Goal: Information Seeking & Learning: Compare options

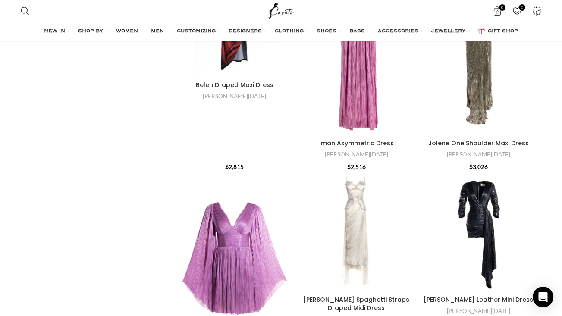
scroll to position [155, 0]
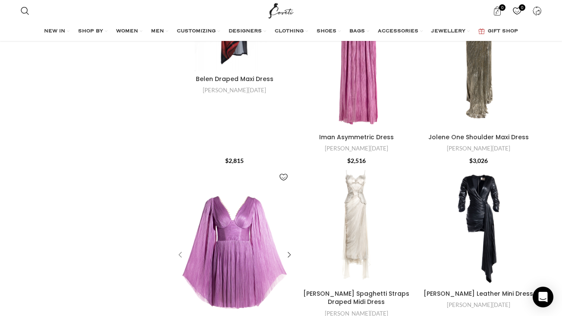
click at [180, 249] on div "Alma Flared Sleeve Style Mini Dress" at bounding box center [181, 255] width 13 height 13
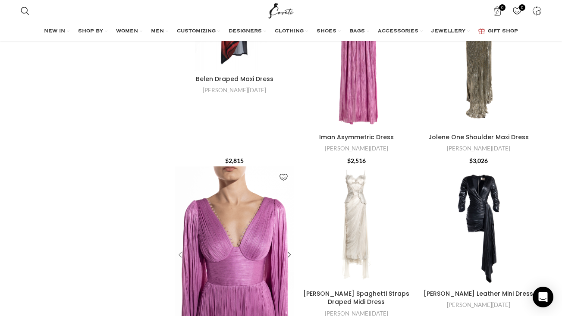
click at [180, 249] on div "Alma Flared Sleeve Style Mini Dress" at bounding box center [181, 255] width 13 height 13
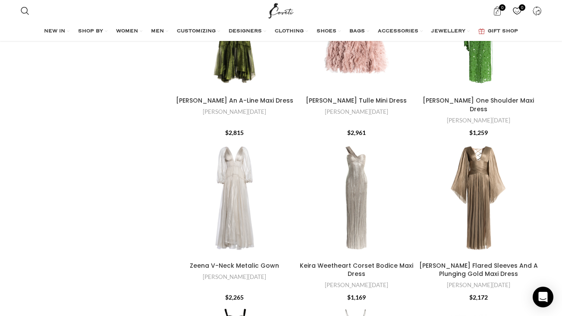
scroll to position [514, 0]
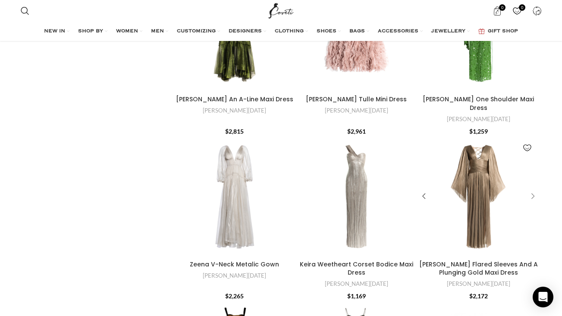
click at [530, 190] on div "Alana Flared Sleeves And A Plunging Gold Maxi Dress" at bounding box center [531, 196] width 13 height 13
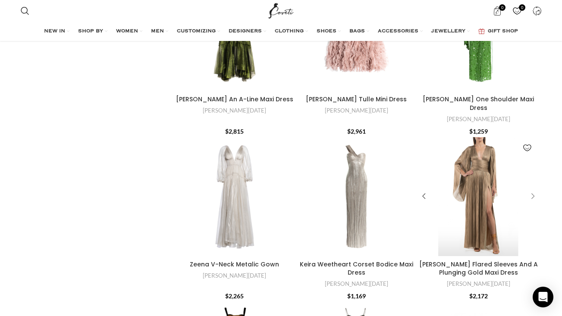
click at [530, 190] on div "Alana Flared Sleeves And A Plunging Gold Maxi Dress" at bounding box center [531, 196] width 13 height 13
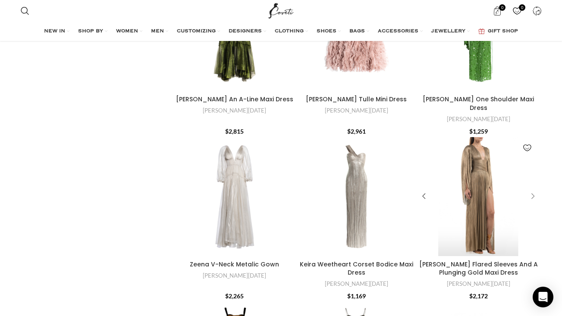
click at [530, 190] on div "Alana Flared Sleeves And A Plunging Gold Maxi Dress" at bounding box center [531, 196] width 13 height 13
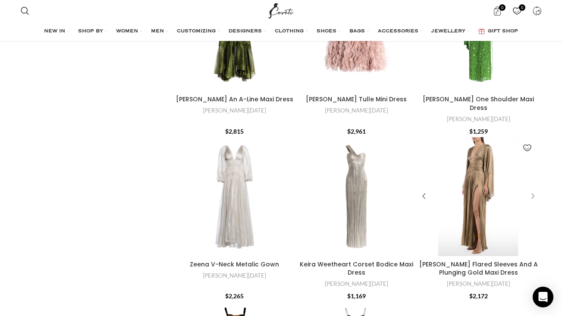
click at [531, 190] on div "Alana Flared Sleeves And A Plunging Gold Maxi Dress" at bounding box center [531, 196] width 13 height 13
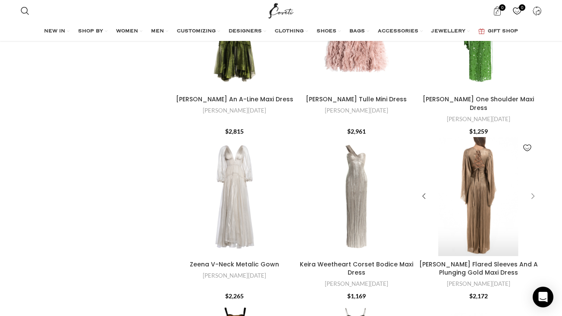
click at [531, 190] on div "Alana Flared Sleeves And A Plunging Gold Maxi Dress" at bounding box center [531, 196] width 13 height 13
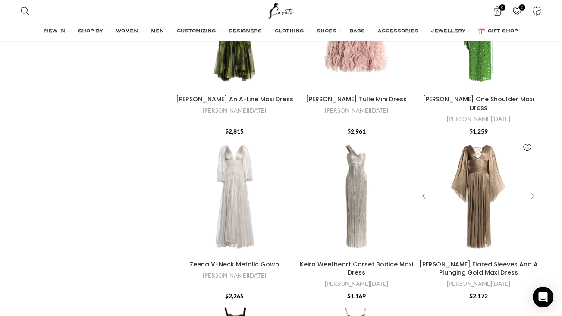
click at [531, 190] on div "Alana Flared Sleeves And A Plunging Gold Maxi Dress" at bounding box center [531, 196] width 13 height 13
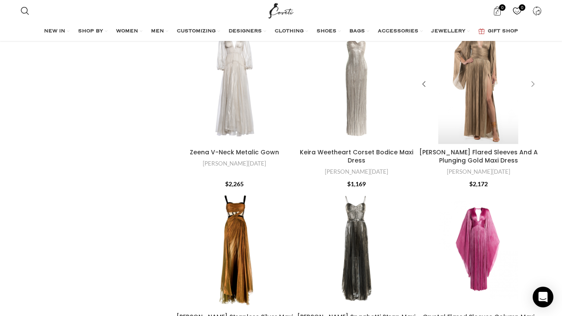
scroll to position [627, 0]
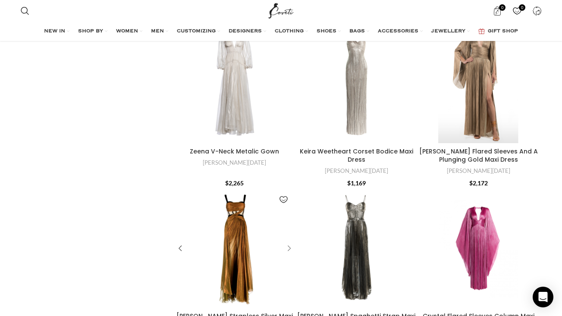
click at [290, 242] on div "Ryana Strapless Silver Maxi Dress" at bounding box center [287, 248] width 13 height 13
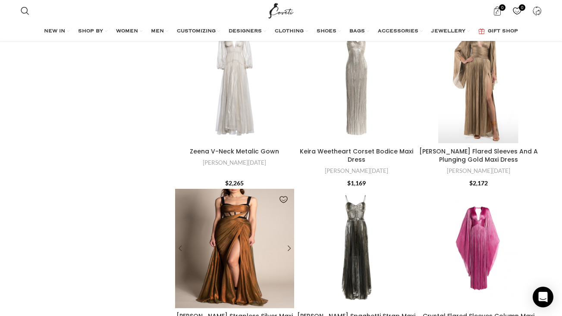
click at [291, 222] on div "Ryana Strapless Silver Maxi Dress" at bounding box center [282, 248] width 24 height 119
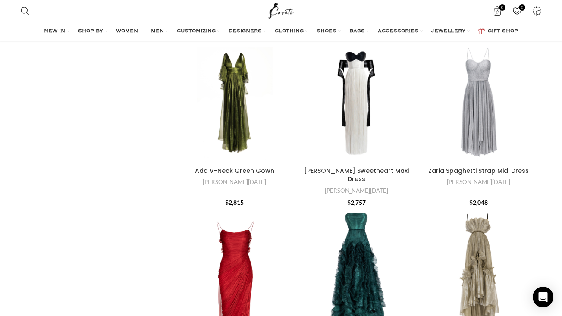
scroll to position [1541, 0]
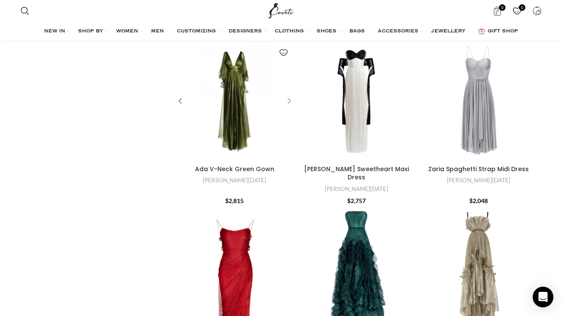
click at [287, 108] on div "Ada V-Neck Green Gown" at bounding box center [287, 101] width 13 height 13
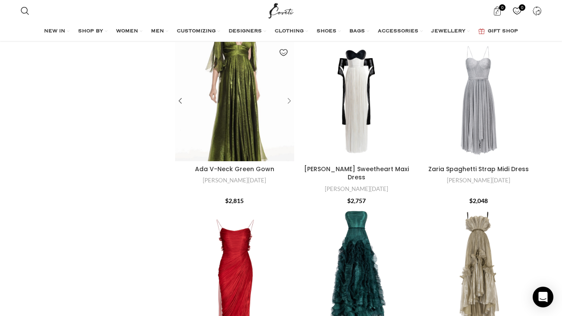
click at [288, 108] on div "Ada V-Neck Green Gown" at bounding box center [287, 101] width 13 height 13
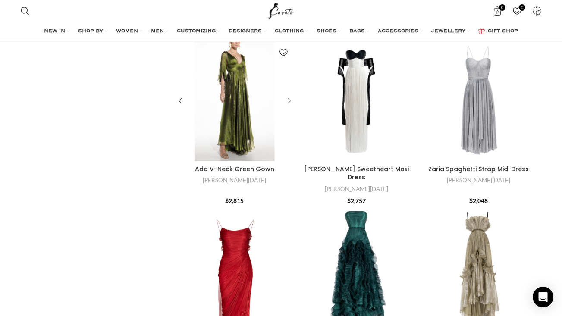
click at [288, 108] on div "Ada V-Neck Green Gown" at bounding box center [287, 101] width 13 height 13
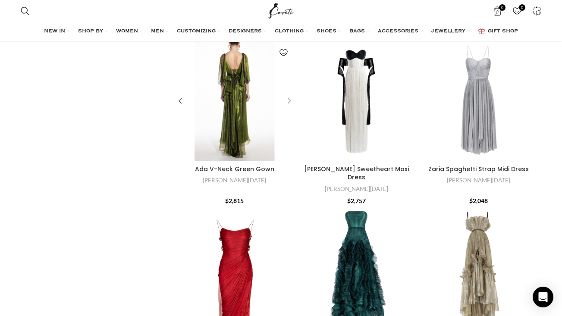
click at [288, 108] on div "Ada V-Neck Green Gown" at bounding box center [287, 101] width 13 height 13
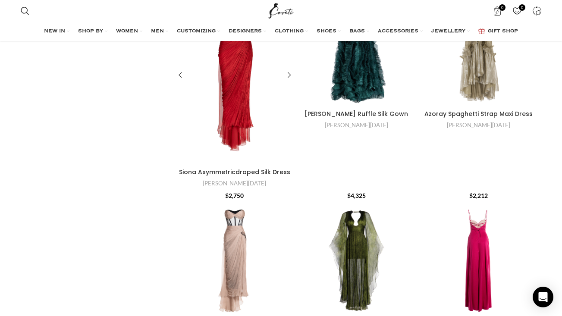
scroll to position [1763, 0]
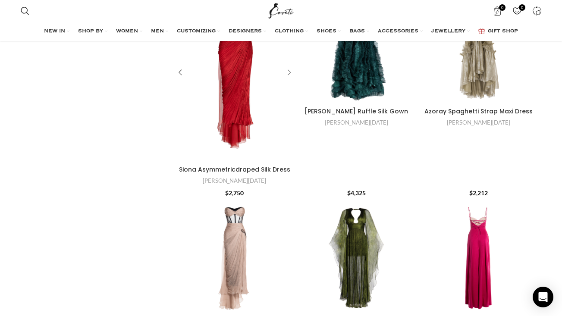
click at [290, 79] on div "Siona Asymmetricdraped Silk Dress" at bounding box center [287, 72] width 13 height 13
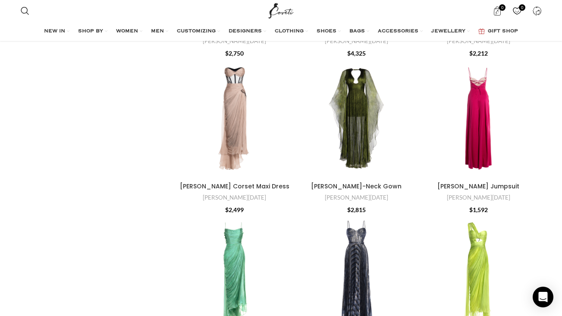
scroll to position [1846, 0]
click at [411, 124] on div "Ellie Plunge-Neck Gown" at bounding box center [409, 117] width 13 height 13
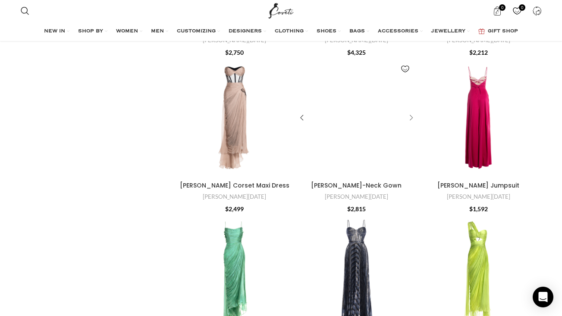
click at [410, 124] on div "Ellie Plunge-Neck Gown" at bounding box center [409, 117] width 13 height 13
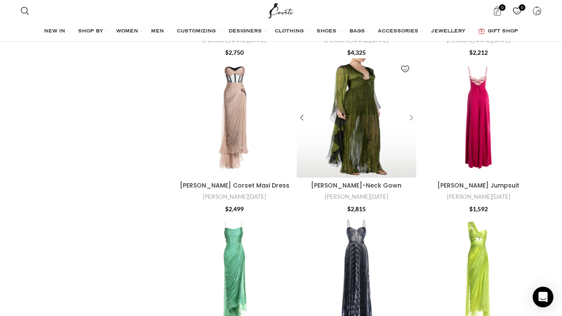
click at [411, 124] on div "Ellie Plunge-Neck Gown" at bounding box center [409, 117] width 13 height 13
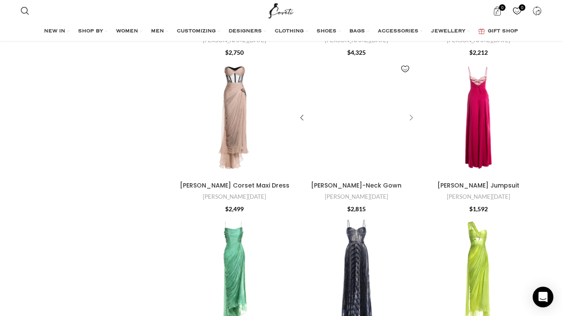
click at [411, 124] on div "Ellie Plunge-Neck Gown" at bounding box center [409, 117] width 13 height 13
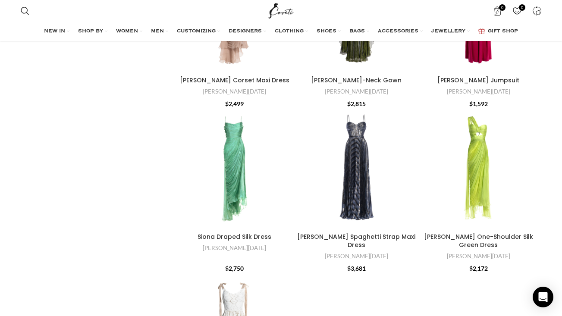
scroll to position [1952, 0]
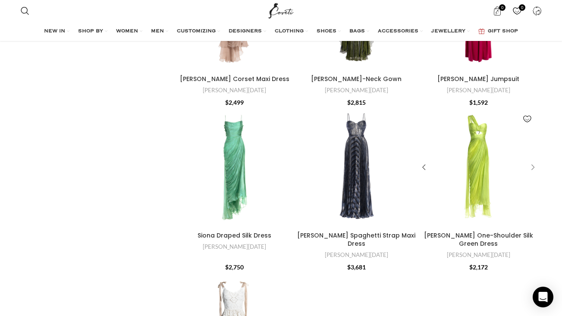
click at [529, 174] on div "Amelia One-Shoulder Silk Green Dress" at bounding box center [531, 167] width 13 height 13
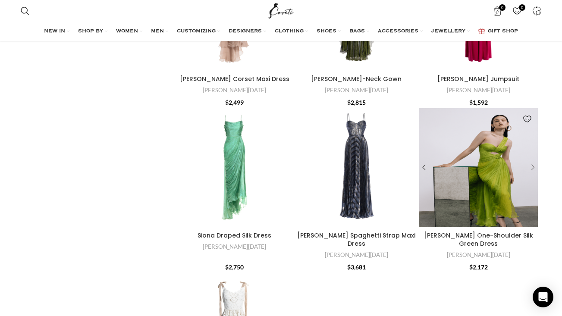
click at [535, 174] on div "Amelia One-Shoulder Silk Green Dress" at bounding box center [531, 167] width 13 height 13
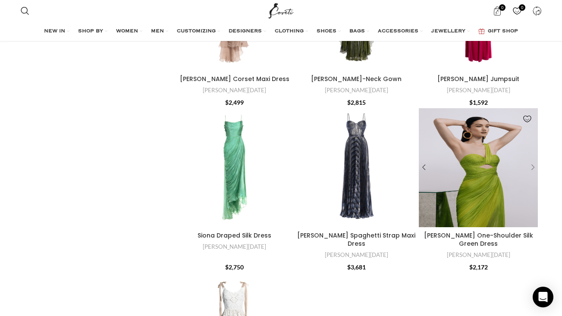
click at [535, 174] on div "Amelia One-Shoulder Silk Green Dress" at bounding box center [531, 167] width 13 height 13
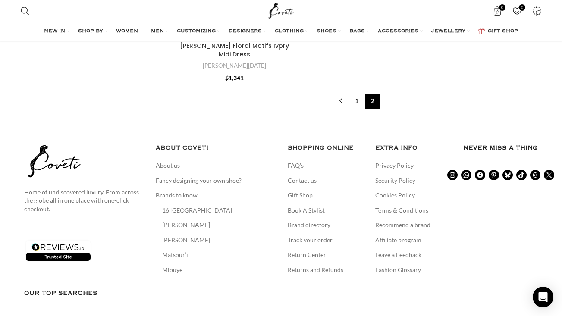
scroll to position [2318, 0]
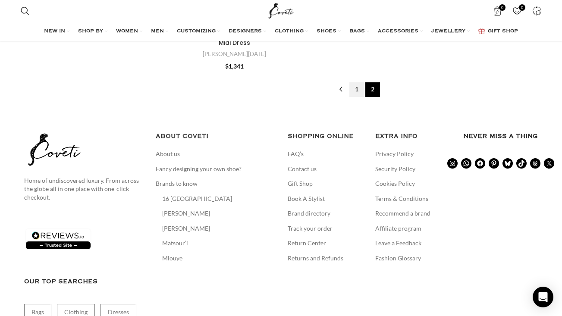
click at [359, 97] on link "1" at bounding box center [356, 89] width 15 height 15
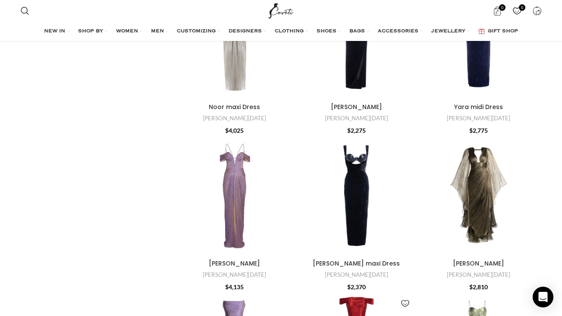
scroll to position [1785, 0]
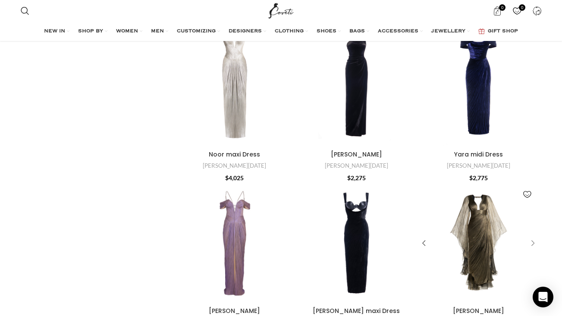
click at [534, 237] on div "Danielle maxi Dress" at bounding box center [531, 243] width 13 height 13
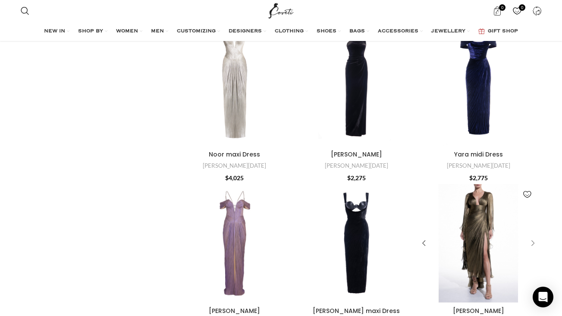
click at [534, 237] on div "Danielle maxi Dress" at bounding box center [531, 243] width 13 height 13
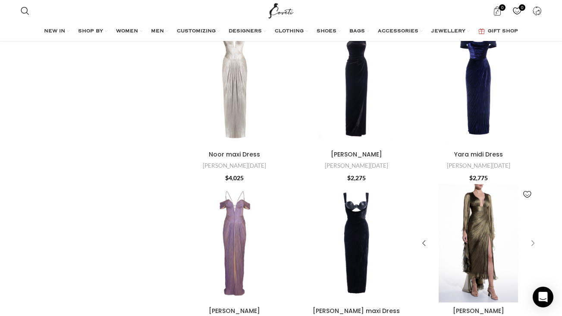
click at [534, 237] on div "Danielle maxi Dress" at bounding box center [531, 243] width 13 height 13
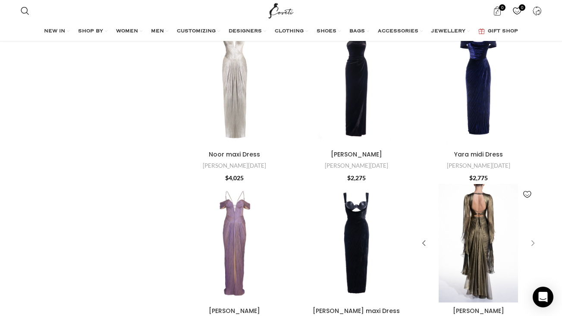
click at [534, 237] on div "Danielle maxi Dress" at bounding box center [531, 243] width 13 height 13
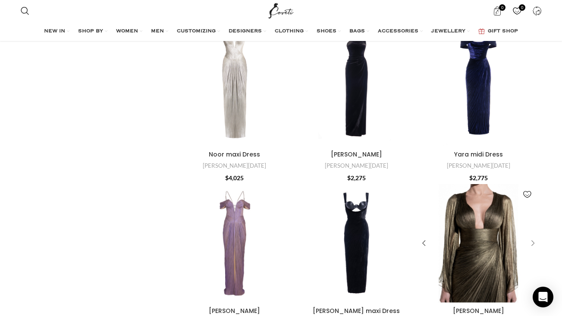
click at [535, 237] on div "Danielle maxi Dress" at bounding box center [531, 243] width 13 height 13
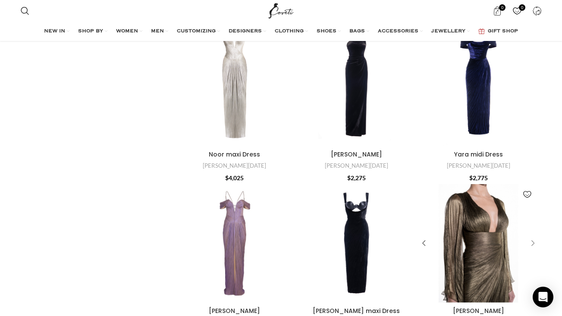
click at [535, 237] on div "Danielle maxi Dress" at bounding box center [531, 243] width 13 height 13
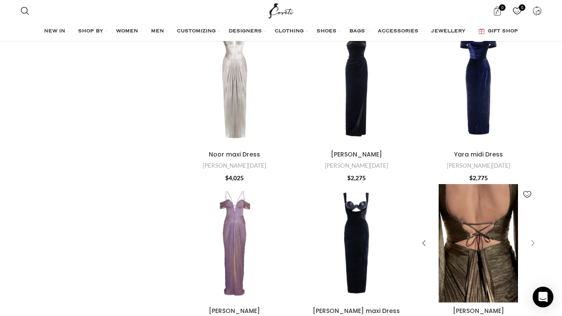
click at [535, 237] on div "Danielle maxi Dress" at bounding box center [531, 243] width 13 height 13
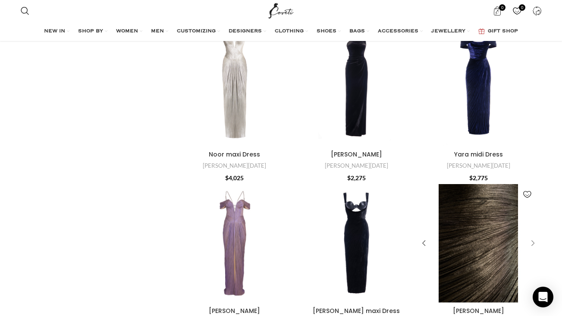
click at [536, 237] on div "Danielle maxi Dress" at bounding box center [531, 243] width 13 height 13
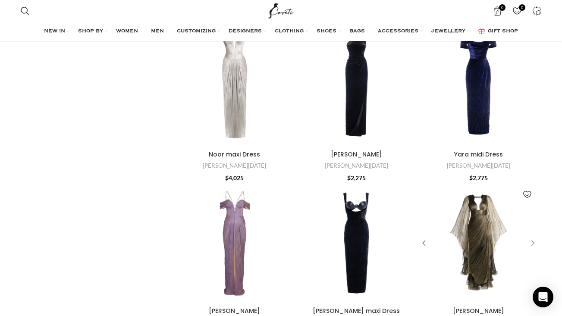
click at [536, 237] on div "Danielle maxi Dress" at bounding box center [531, 243] width 13 height 13
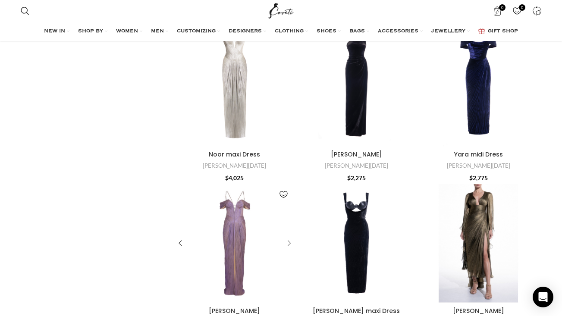
click at [290, 237] on div "Camilla maxi Dress" at bounding box center [287, 243] width 13 height 13
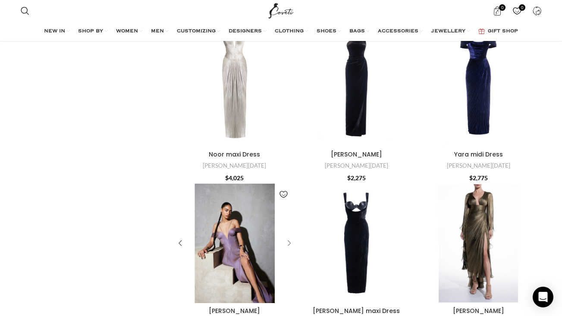
click at [289, 237] on div "Camilla maxi Dress" at bounding box center [287, 243] width 13 height 13
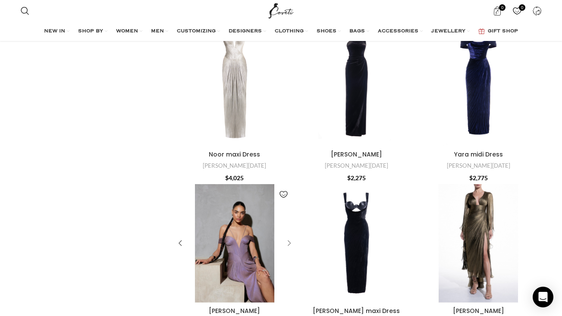
click at [290, 237] on div "Camilla maxi Dress" at bounding box center [287, 243] width 13 height 13
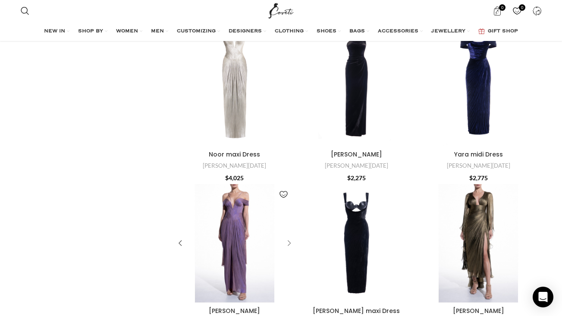
click at [290, 237] on div "Camilla maxi Dress" at bounding box center [287, 243] width 13 height 13
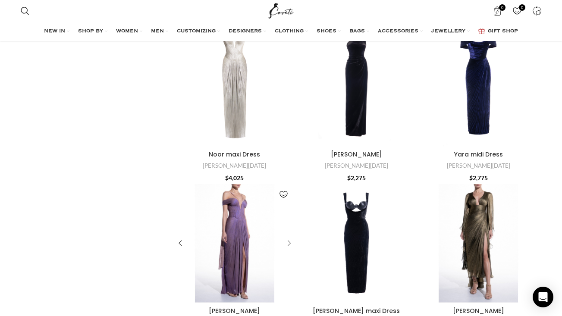
click at [290, 237] on div "Camilla maxi Dress" at bounding box center [287, 243] width 13 height 13
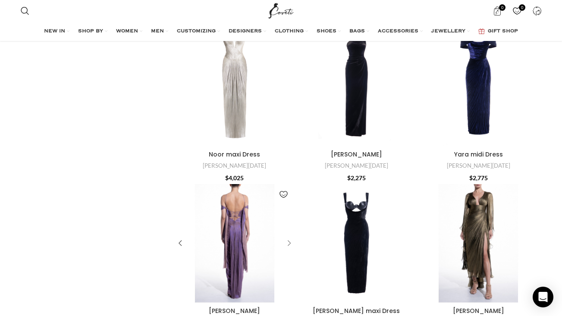
click at [290, 237] on div "Camilla maxi Dress" at bounding box center [287, 243] width 13 height 13
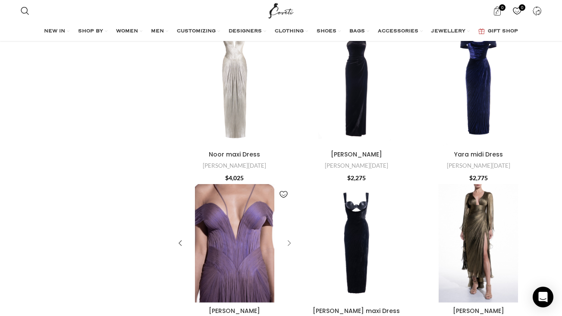
click at [290, 237] on div "Camilla maxi Dress" at bounding box center [287, 243] width 13 height 13
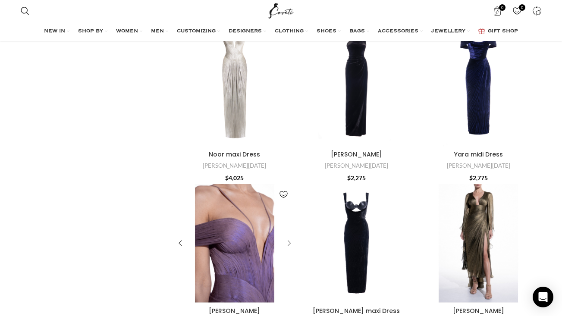
click at [290, 237] on div "Camilla maxi Dress" at bounding box center [287, 243] width 13 height 13
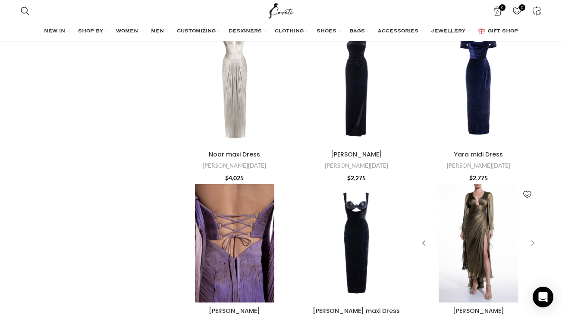
click at [530, 237] on div "Danielle maxi Dress" at bounding box center [531, 243] width 13 height 13
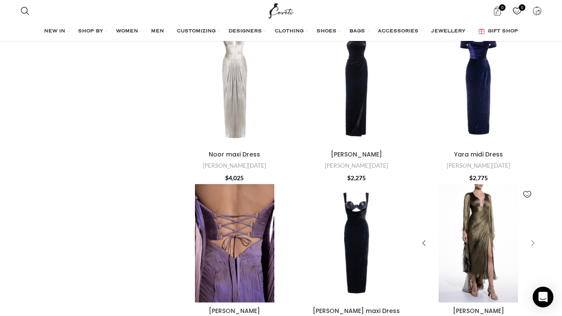
click at [531, 237] on div "Danielle maxi Dress" at bounding box center [531, 243] width 13 height 13
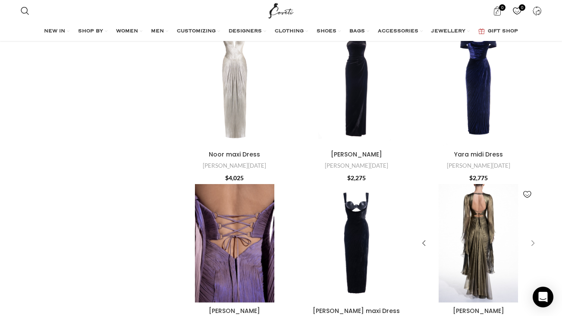
click at [531, 237] on div "Danielle maxi Dress" at bounding box center [531, 243] width 13 height 13
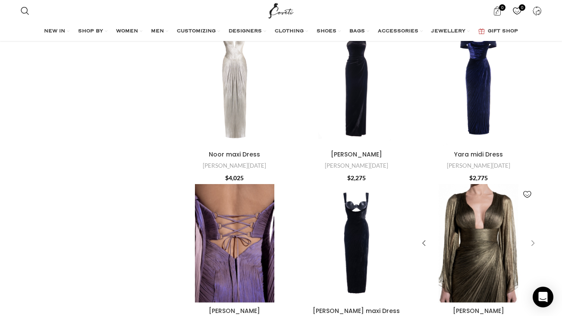
click at [531, 237] on div "Danielle maxi Dress" at bounding box center [531, 243] width 13 height 13
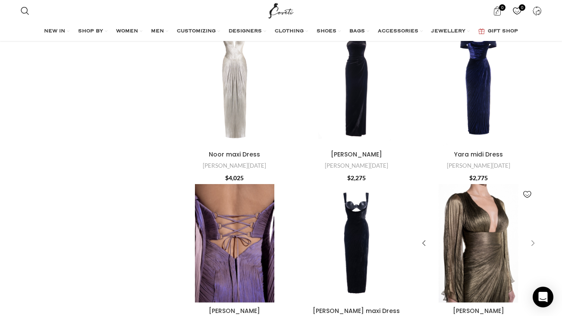
click at [531, 237] on div "Danielle maxi Dress" at bounding box center [531, 243] width 13 height 13
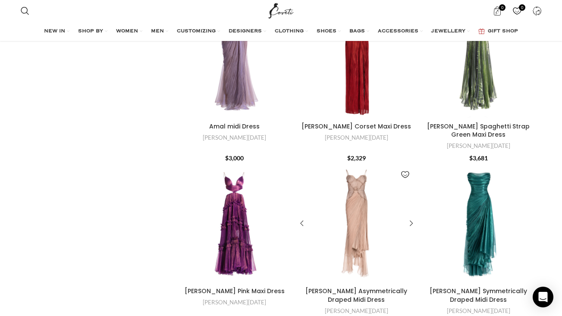
scroll to position [2132, 0]
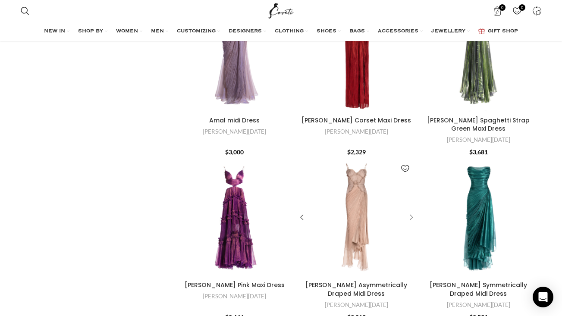
click at [409, 211] on div "Ellery Asymmetrically Draped Midi Dress" at bounding box center [409, 217] width 13 height 13
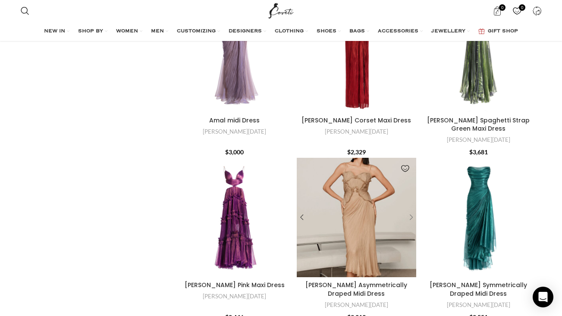
click at [409, 211] on div "Ellery Asymmetrically Draped Midi Dress" at bounding box center [409, 217] width 13 height 13
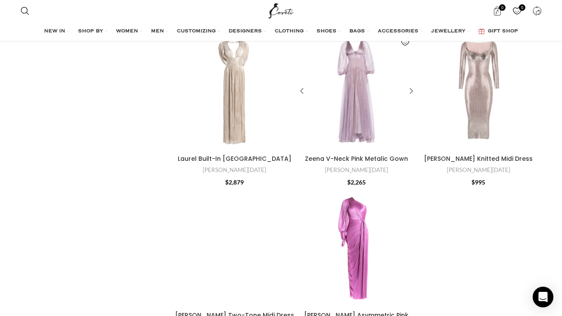
scroll to position [2571, 0]
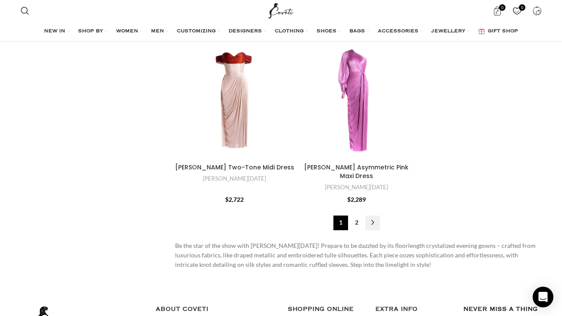
click at [372, 230] on link "→" at bounding box center [372, 223] width 15 height 15
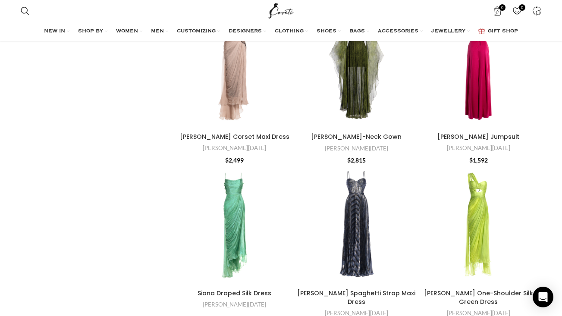
scroll to position [1944, 0]
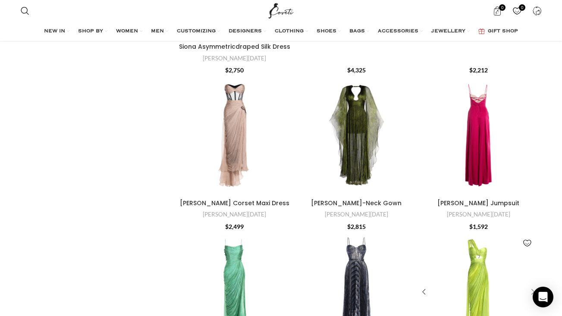
click at [534, 285] on div "Amelia One-Shoulder Silk Green Dress" at bounding box center [531, 291] width 13 height 13
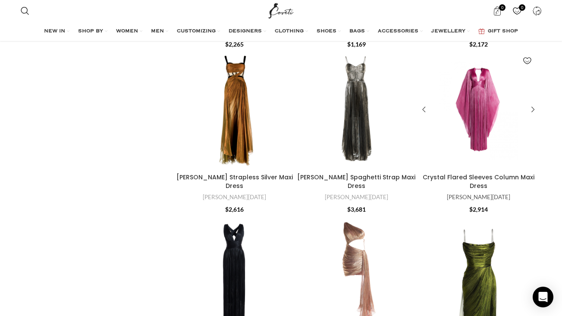
scroll to position [842, 0]
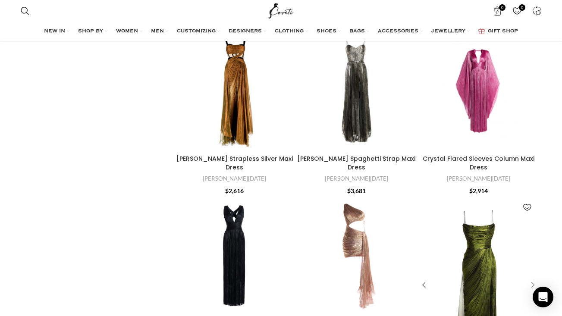
click at [537, 278] on div "Regina Spaghetti Straps Maxi Dress" at bounding box center [531, 284] width 13 height 13
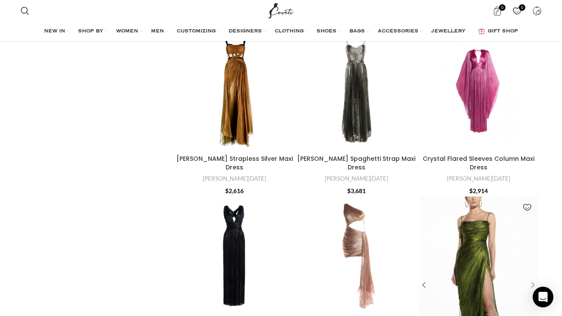
click at [534, 278] on div "Regina Spaghetti Straps Maxi Dress" at bounding box center [531, 284] width 13 height 13
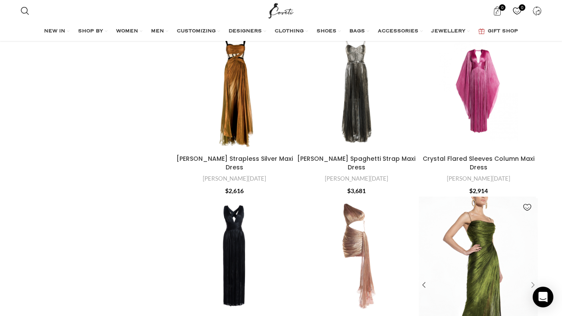
click at [534, 278] on div "Regina Spaghetti Straps Maxi Dress" at bounding box center [531, 284] width 13 height 13
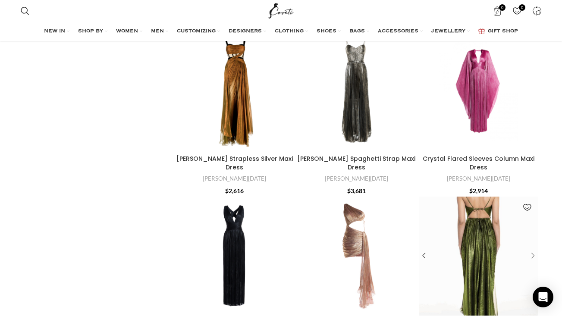
click at [534, 249] on div "Regina Spaghetti Straps Maxi Dress" at bounding box center [526, 256] width 24 height 119
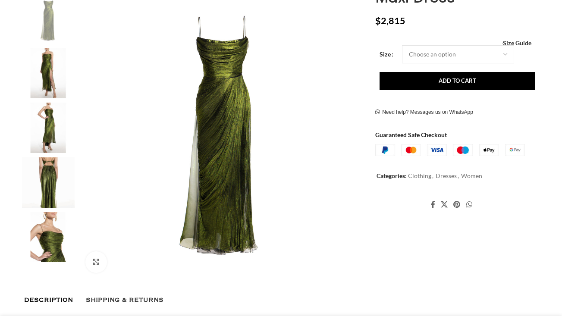
drag, startPoint x: 0, startPoint y: 0, endPoint x: 52, endPoint y: 97, distance: 109.7
click at [52, 97] on img at bounding box center [48, 73] width 53 height 50
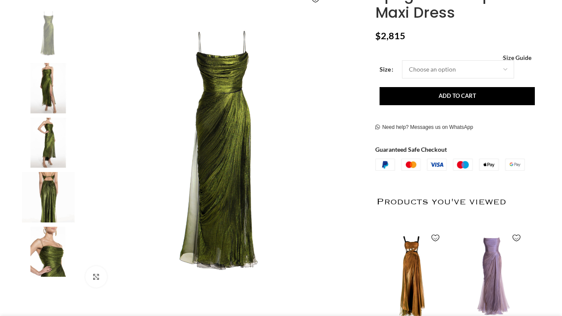
click at [54, 122] on img at bounding box center [48, 143] width 53 height 50
click at [57, 94] on img at bounding box center [48, 88] width 53 height 50
click at [38, 88] on img at bounding box center [48, 88] width 53 height 50
click at [42, 245] on img at bounding box center [48, 252] width 53 height 50
click at [47, 178] on img at bounding box center [48, 197] width 53 height 50
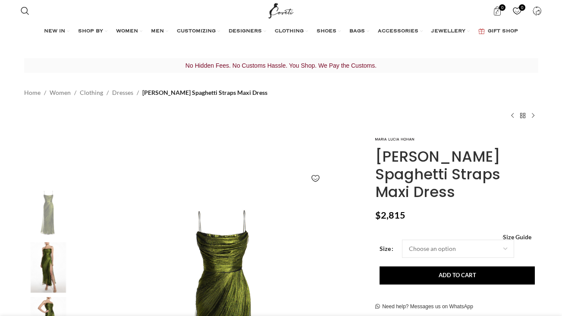
scroll to position [0, 91]
